Goal: Understand process/instructions

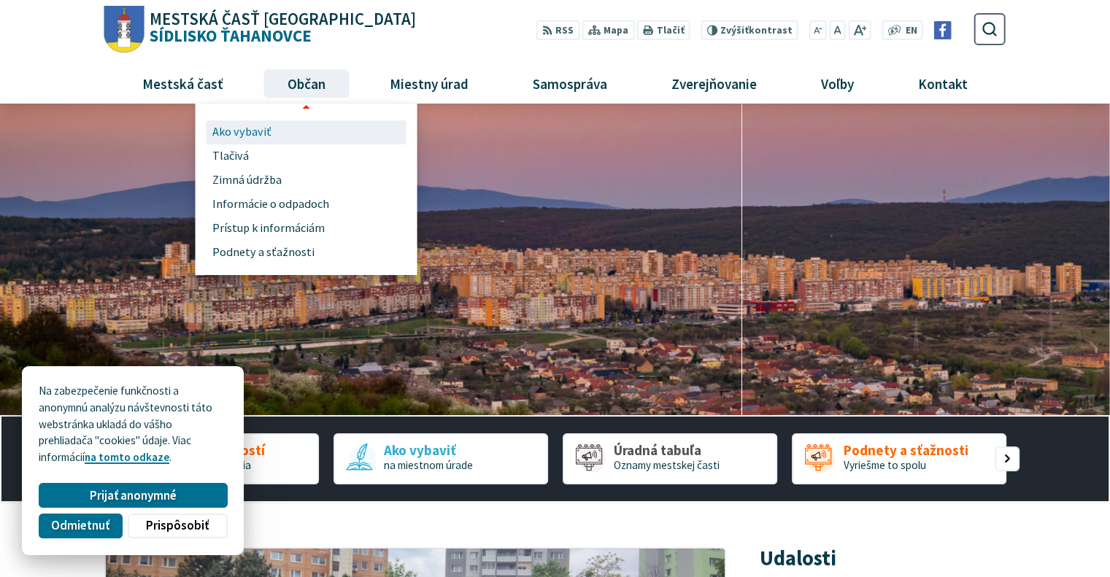
click at [254, 131] on span "Ako vybaviť" at bounding box center [241, 132] width 59 height 24
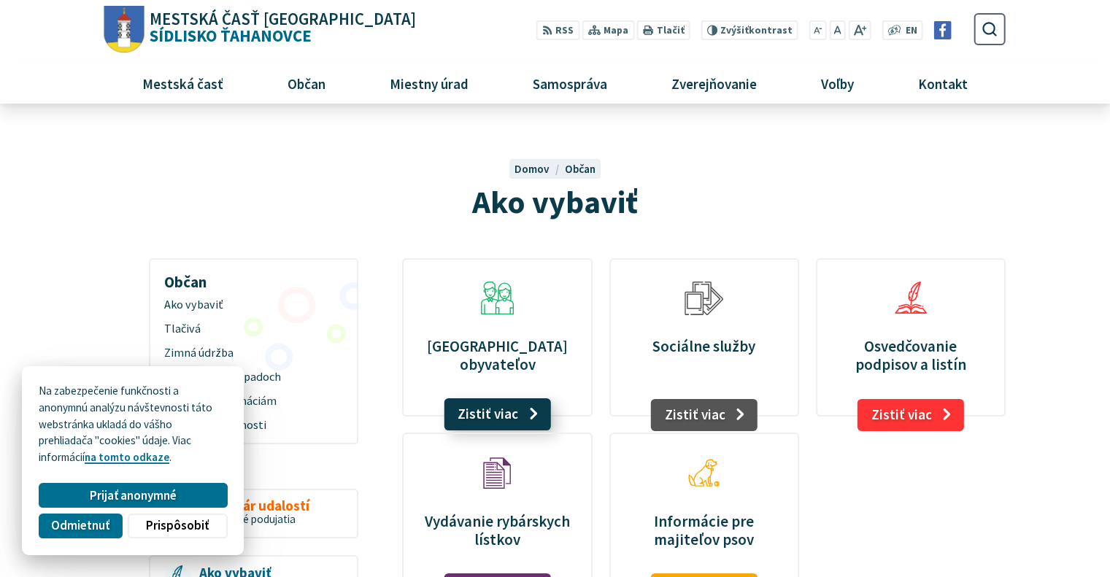
click at [484, 411] on link "Zistiť viac" at bounding box center [497, 415] width 107 height 32
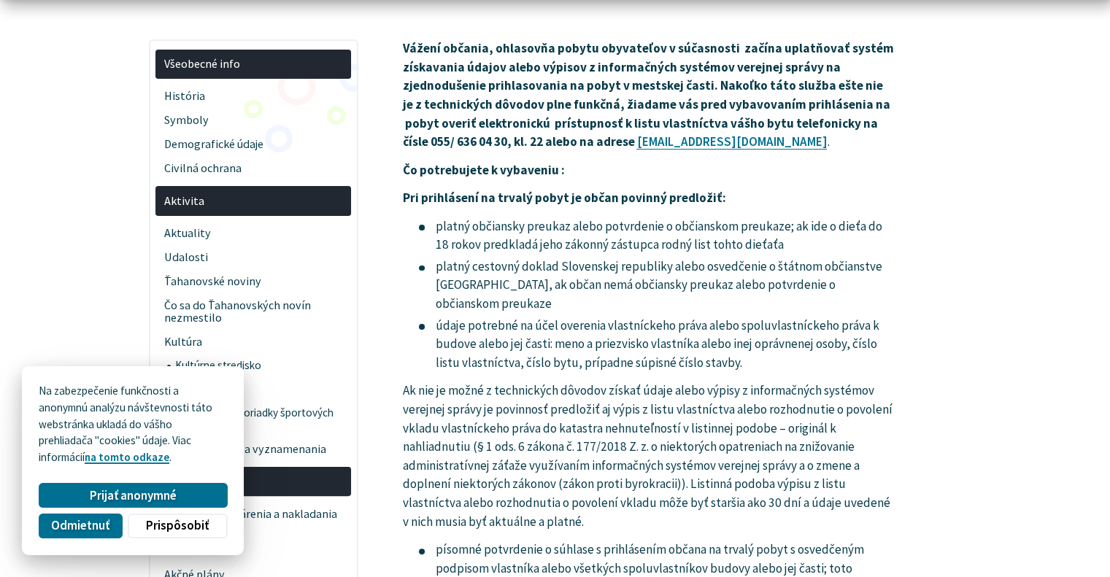
scroll to position [219, 0]
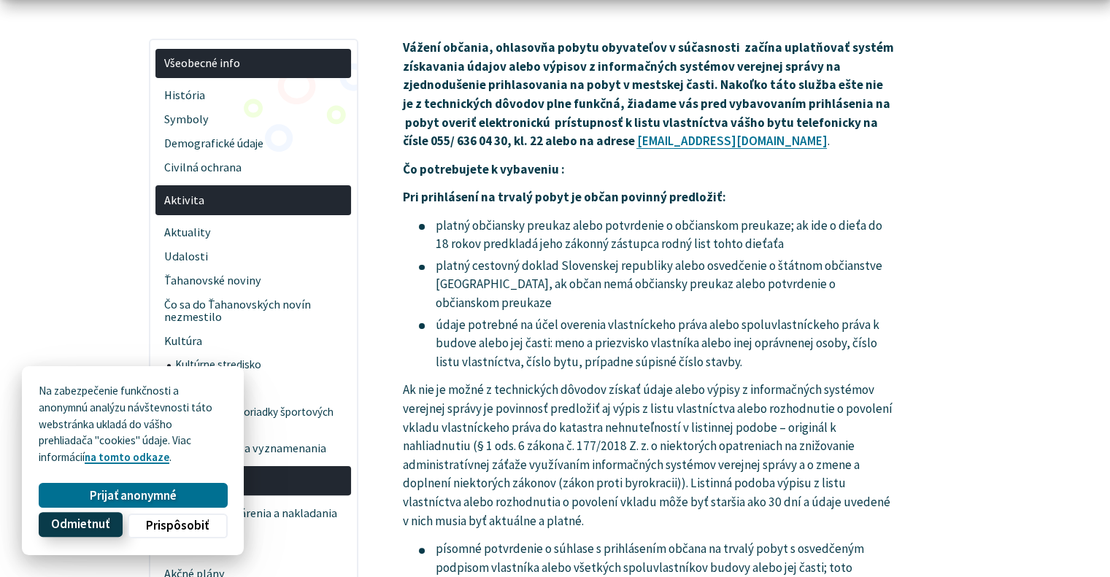
click at [54, 531] on span "Odmietnuť" at bounding box center [80, 525] width 58 height 15
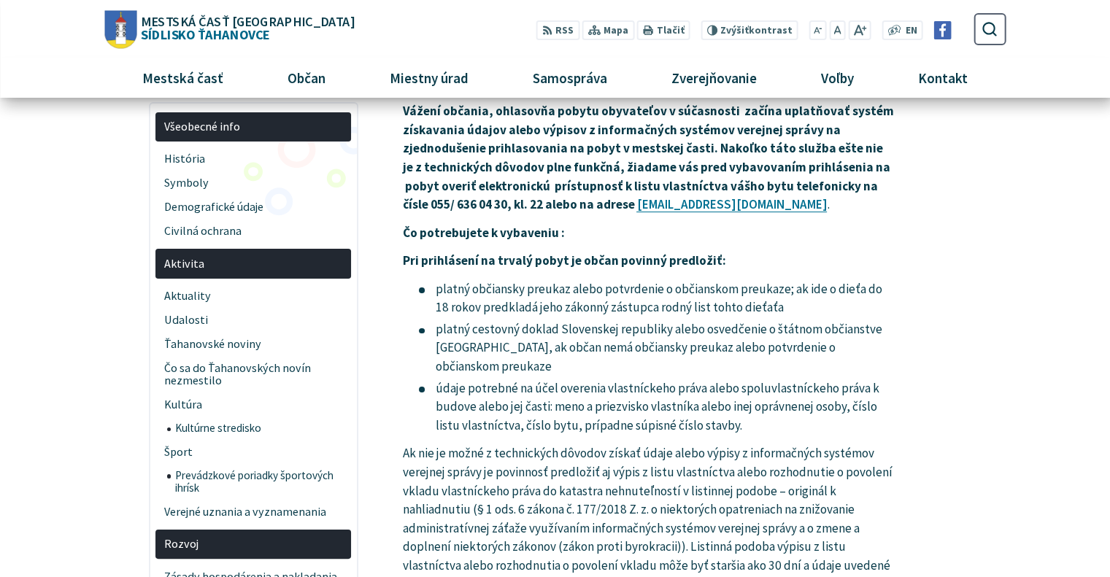
scroll to position [0, 0]
